Goal: Task Accomplishment & Management: Use online tool/utility

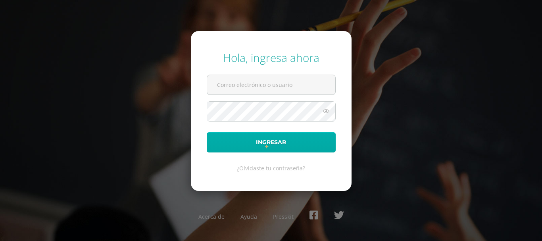
type input "bsimalij@bilinguesanjuan.edu.gt"
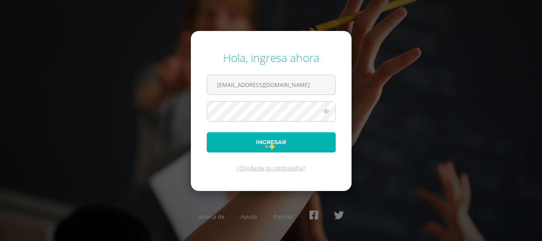
click at [267, 142] on button "Ingresar" at bounding box center [271, 142] width 129 height 20
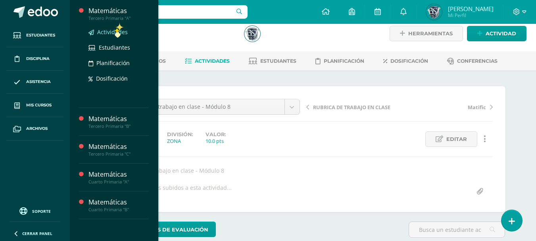
click at [115, 33] on span "Actividades" at bounding box center [112, 32] width 31 height 8
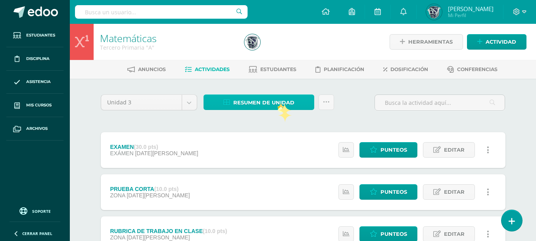
click at [277, 102] on span "Resumen de unidad" at bounding box center [263, 102] width 61 height 15
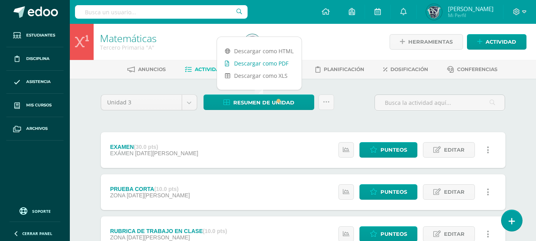
click at [273, 62] on link "Descargar como PDF" at bounding box center [259, 63] width 85 height 12
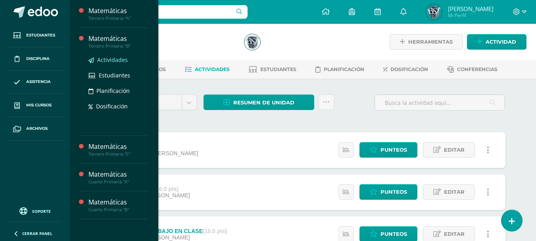
click at [114, 59] on span "Actividades" at bounding box center [112, 60] width 31 height 8
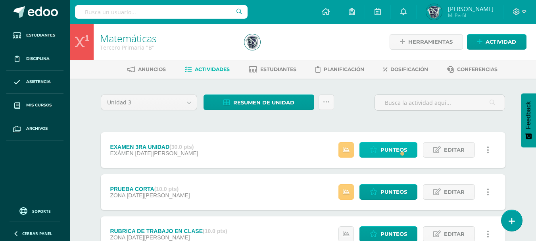
click at [401, 150] on span "Punteos" at bounding box center [394, 150] width 27 height 15
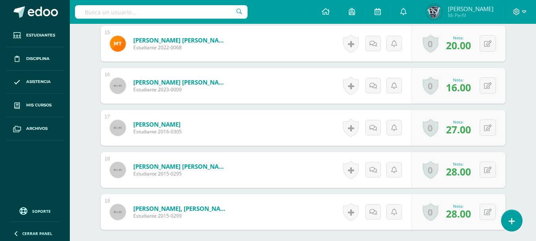
scroll to position [908, 0]
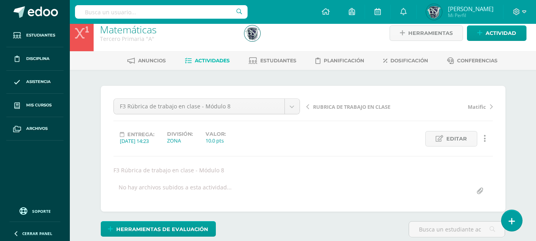
scroll to position [9, 0]
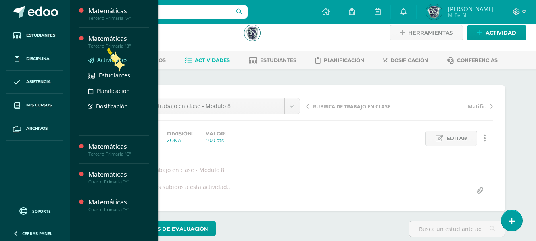
click at [113, 58] on span "Actividades" at bounding box center [112, 60] width 31 height 8
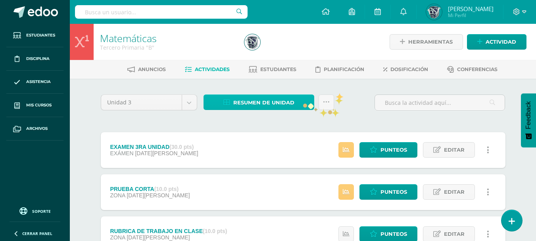
click at [302, 101] on link "Resumen de unidad" at bounding box center [259, 102] width 111 height 15
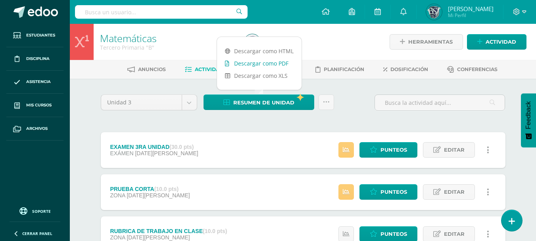
click at [282, 65] on link "Descargar como PDF" at bounding box center [259, 63] width 85 height 12
